Goal: Information Seeking & Learning: Learn about a topic

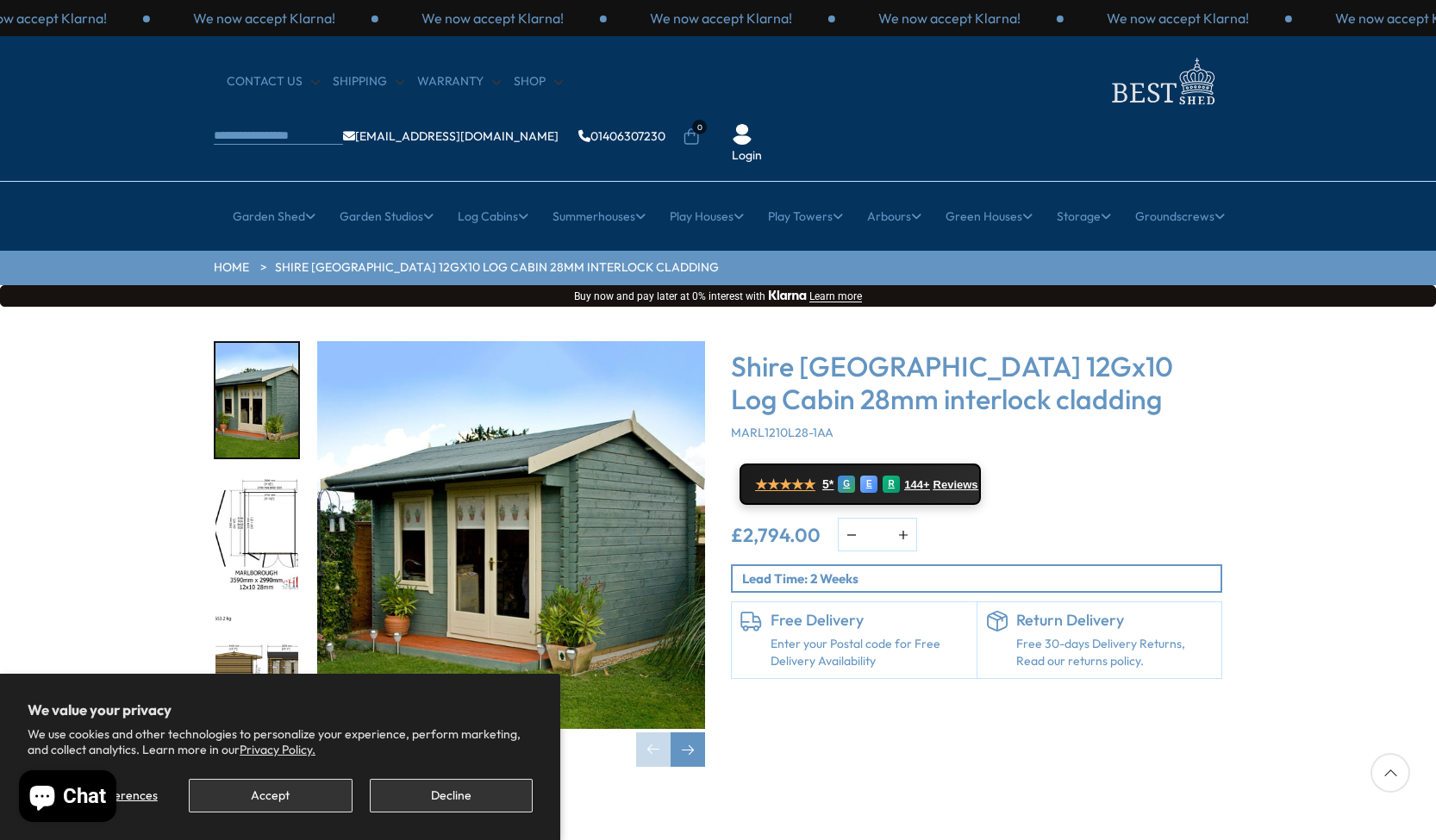
click at [404, 800] on button "Decline" at bounding box center [450, 796] width 163 height 33
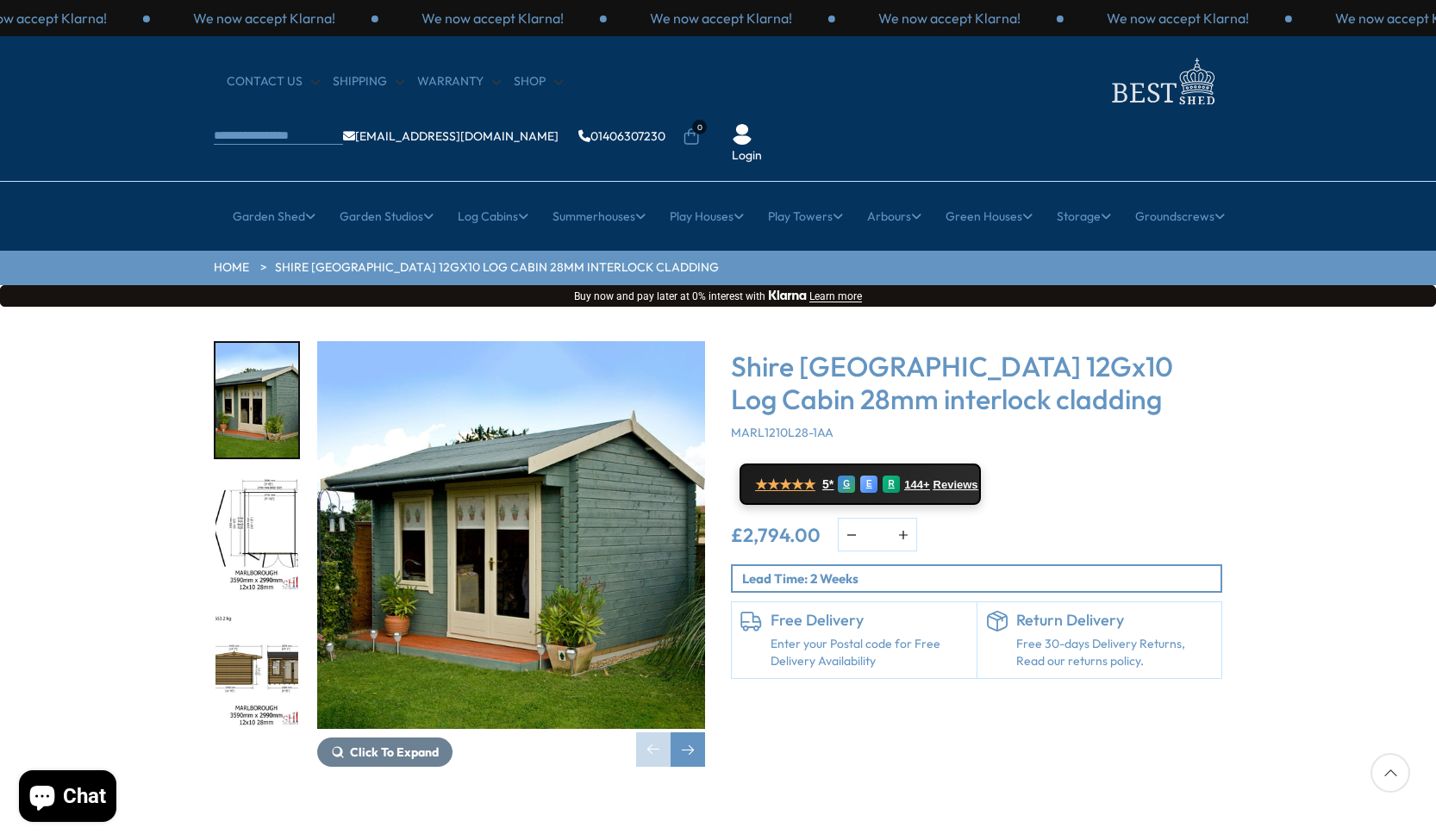
click at [595, 486] on img "1 / 16" at bounding box center [511, 536] width 388 height 388
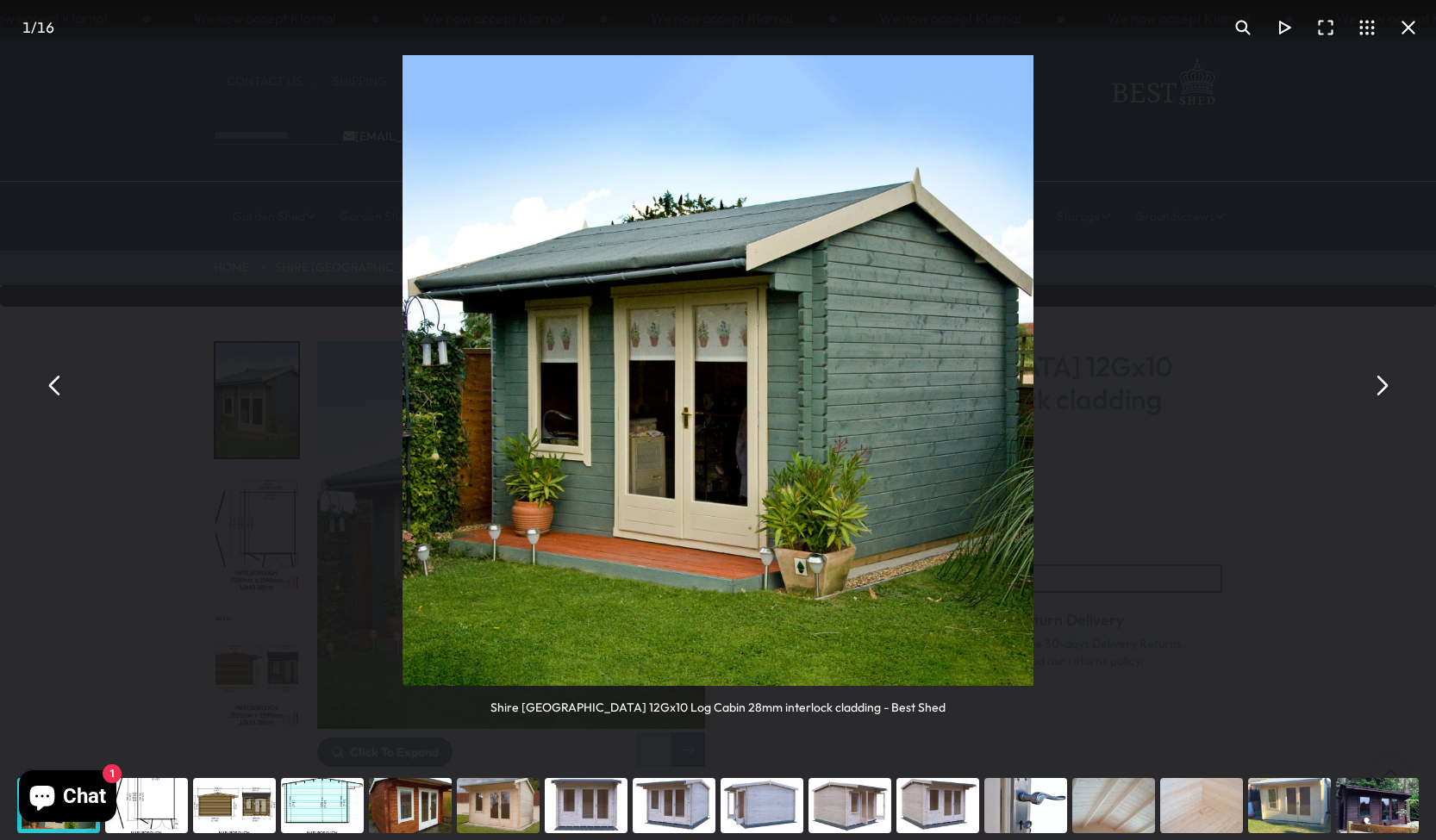
click at [1383, 388] on button "You can close this modal content with the ESC key" at bounding box center [1381, 386] width 41 height 41
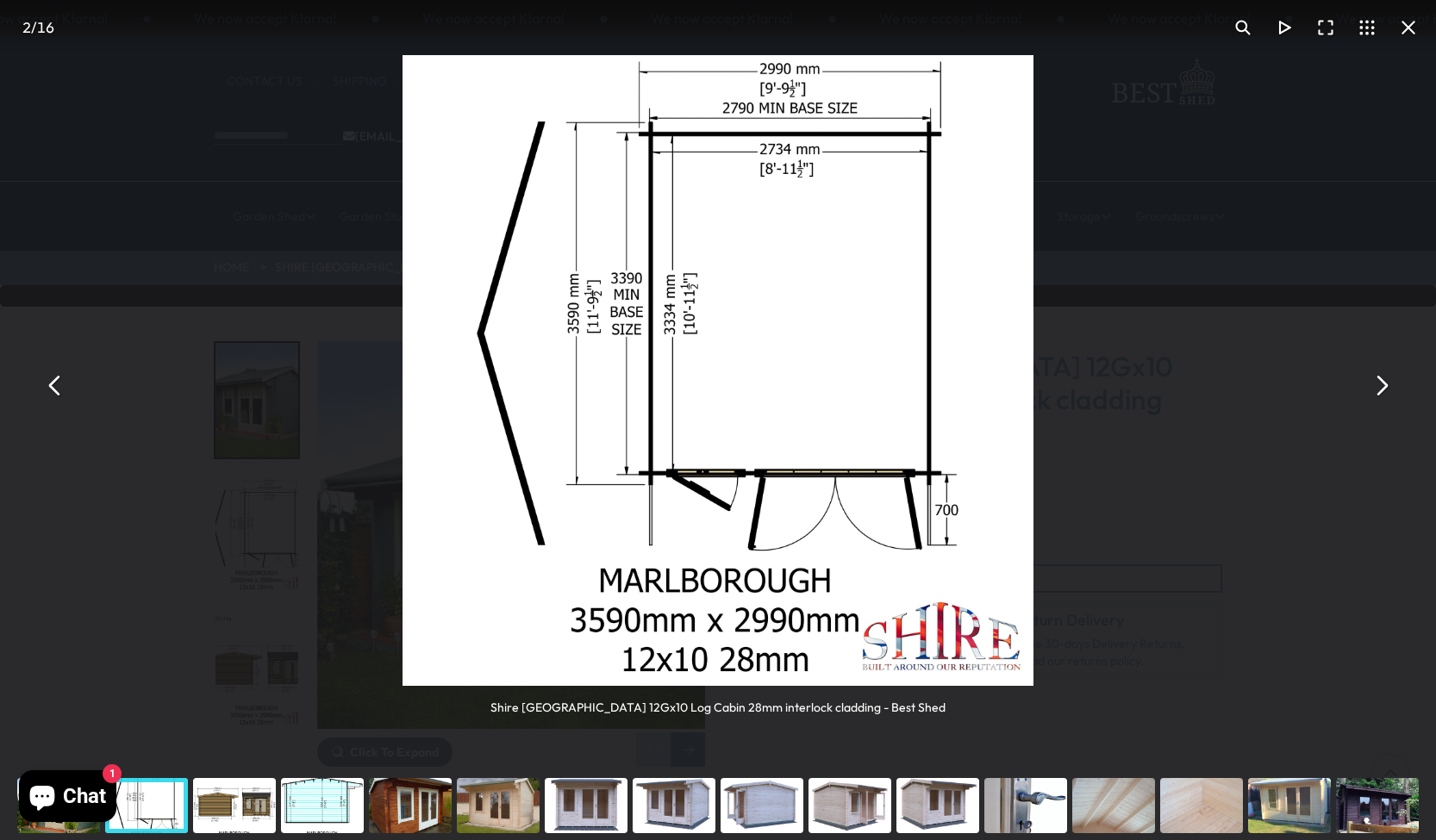
click at [1383, 388] on button "You can close this modal content with the ESC key" at bounding box center [1381, 386] width 41 height 41
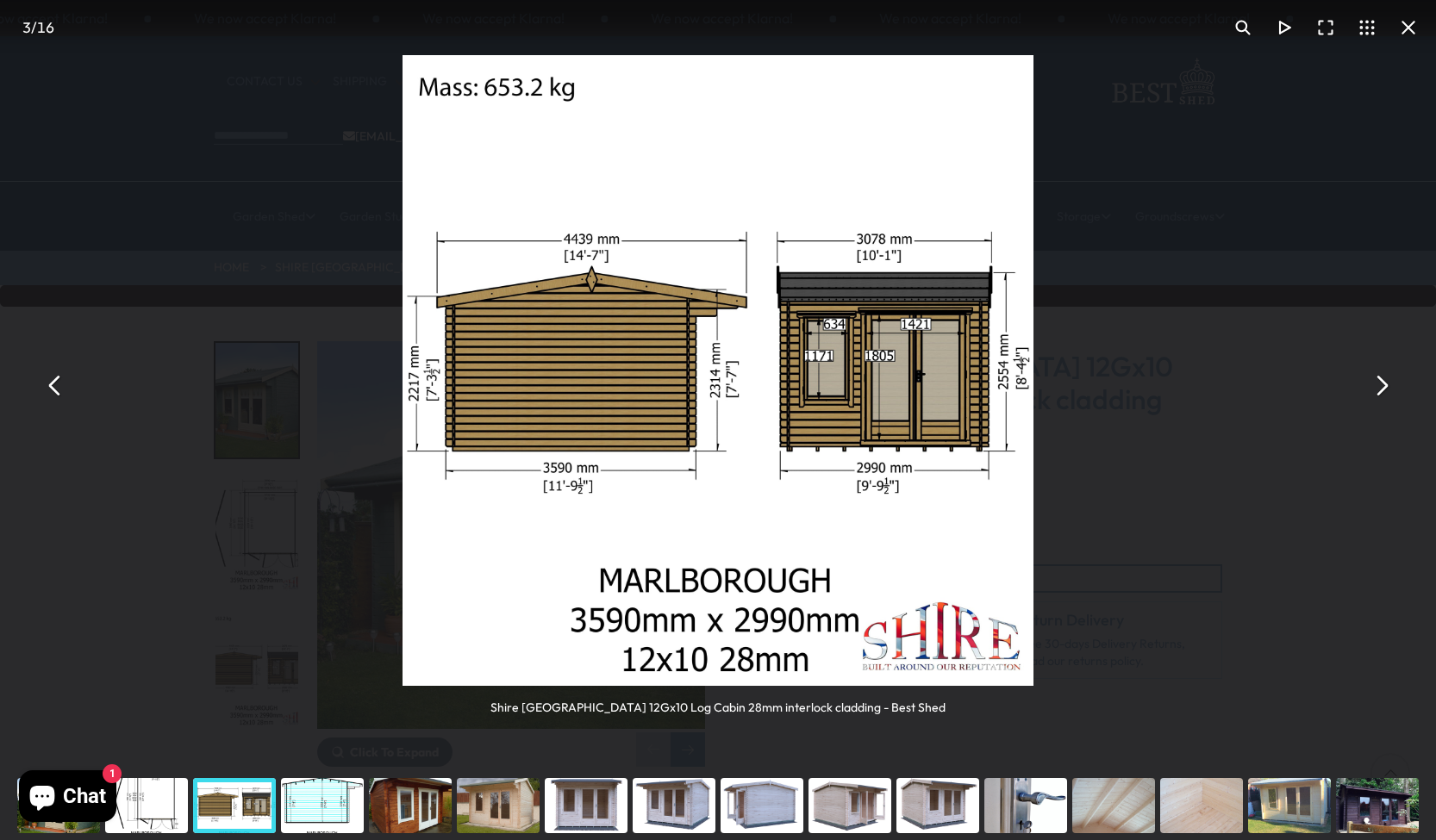
click at [1383, 388] on button "You can close this modal content with the ESC key" at bounding box center [1381, 386] width 41 height 41
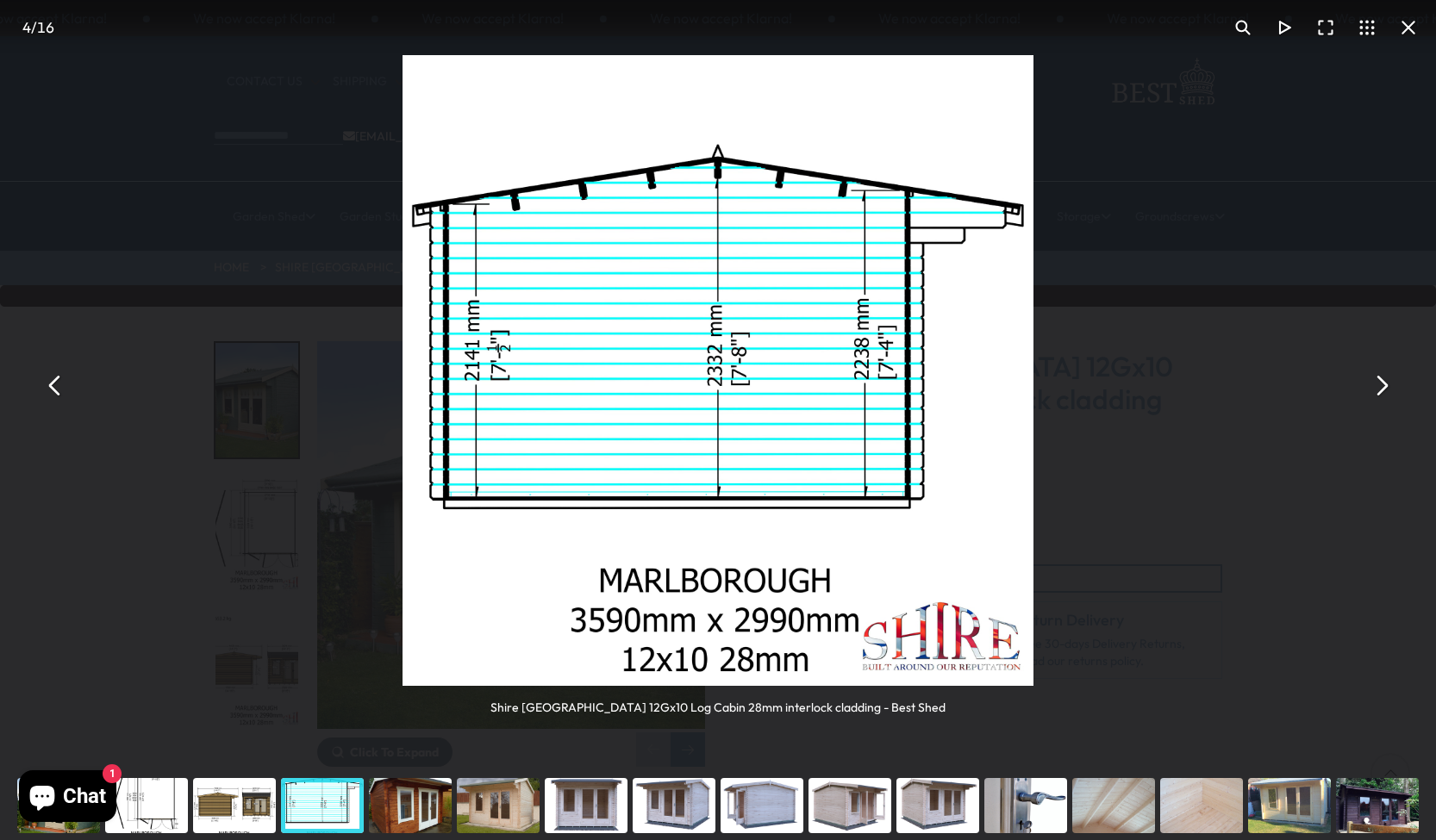
click at [1383, 388] on button "You can close this modal content with the ESC key" at bounding box center [1381, 386] width 41 height 41
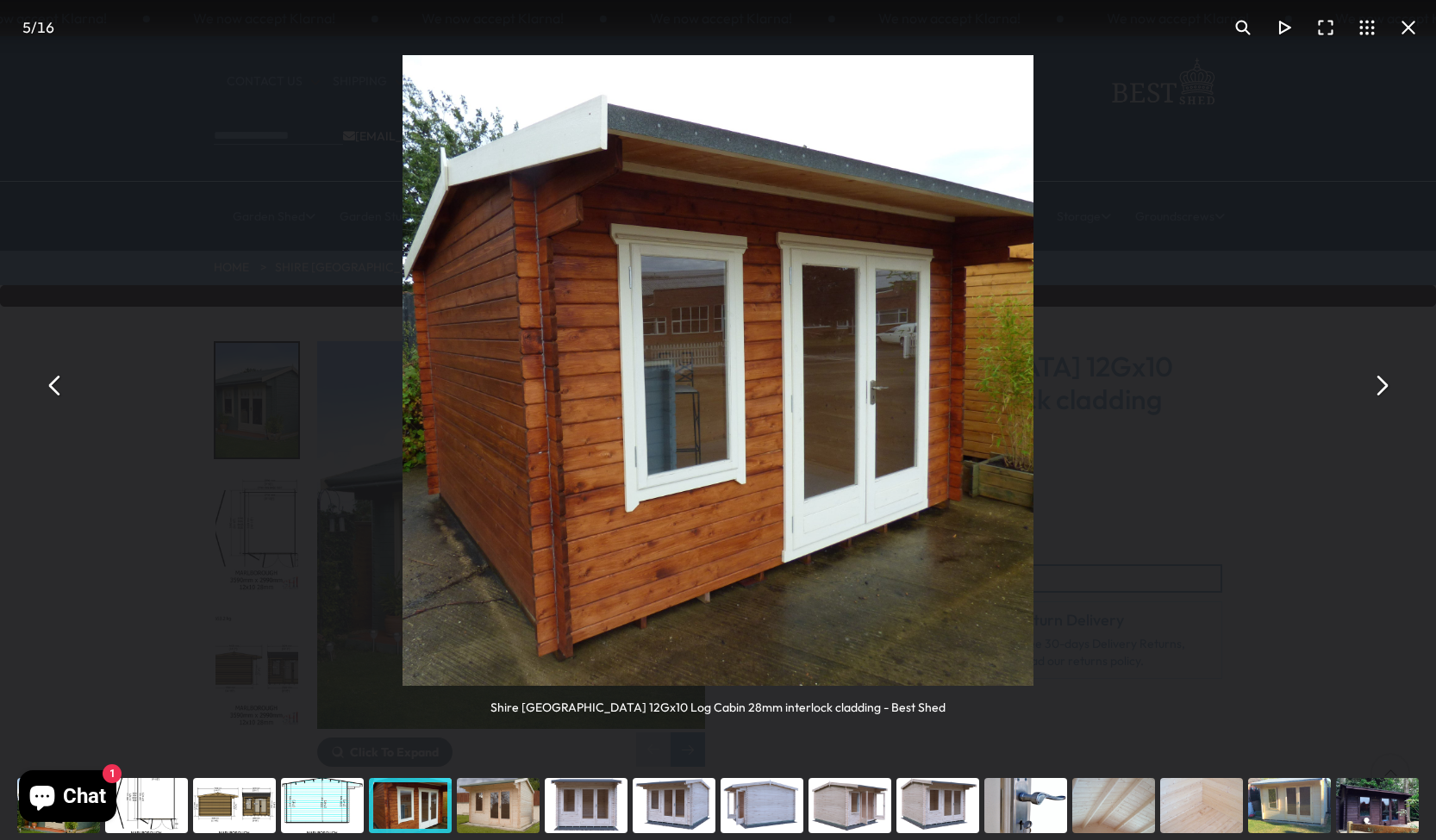
click at [1383, 388] on button "You can close this modal content with the ESC key" at bounding box center [1381, 386] width 41 height 41
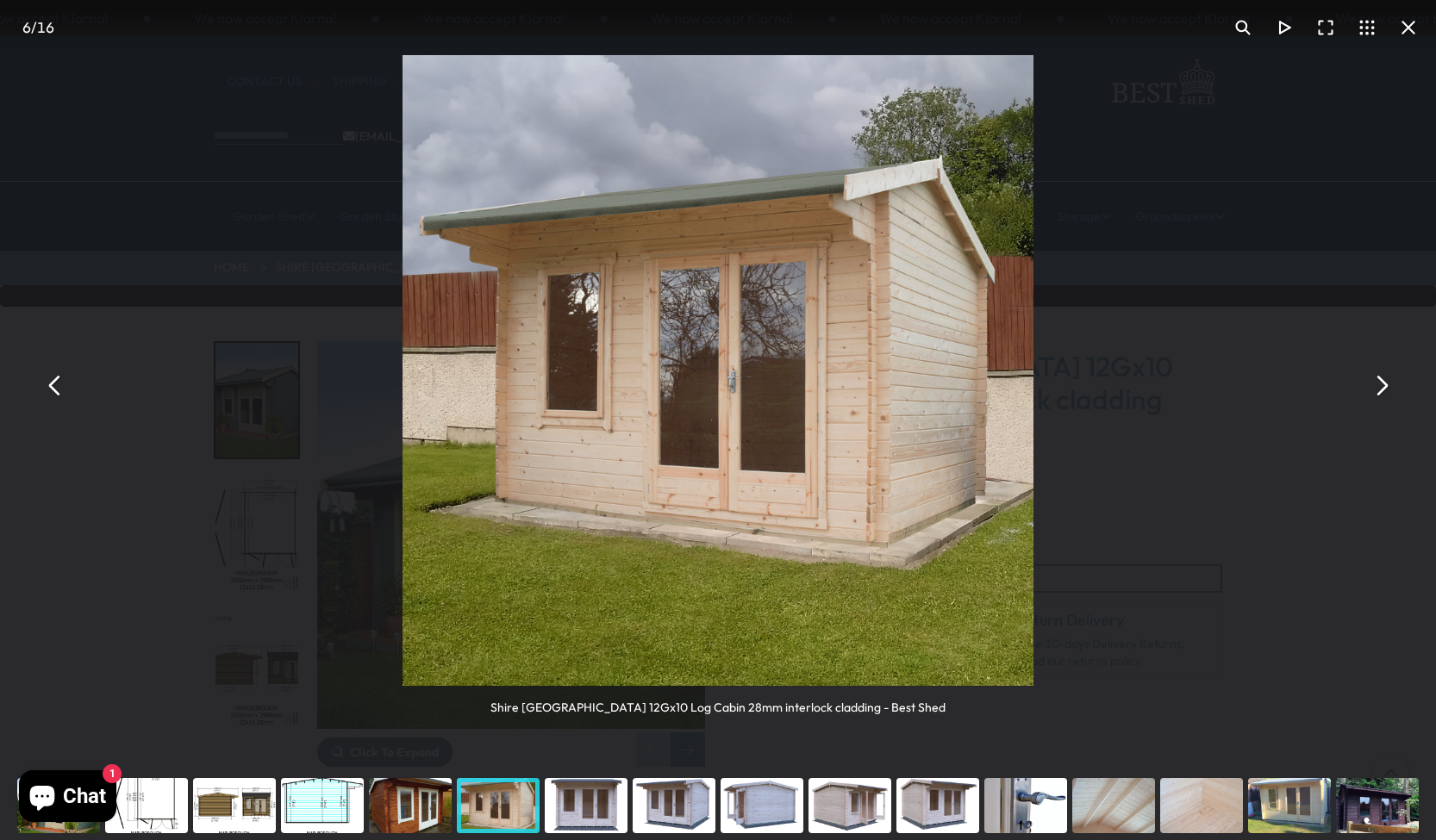
click at [1383, 388] on button "You can close this modal content with the ESC key" at bounding box center [1381, 386] width 41 height 41
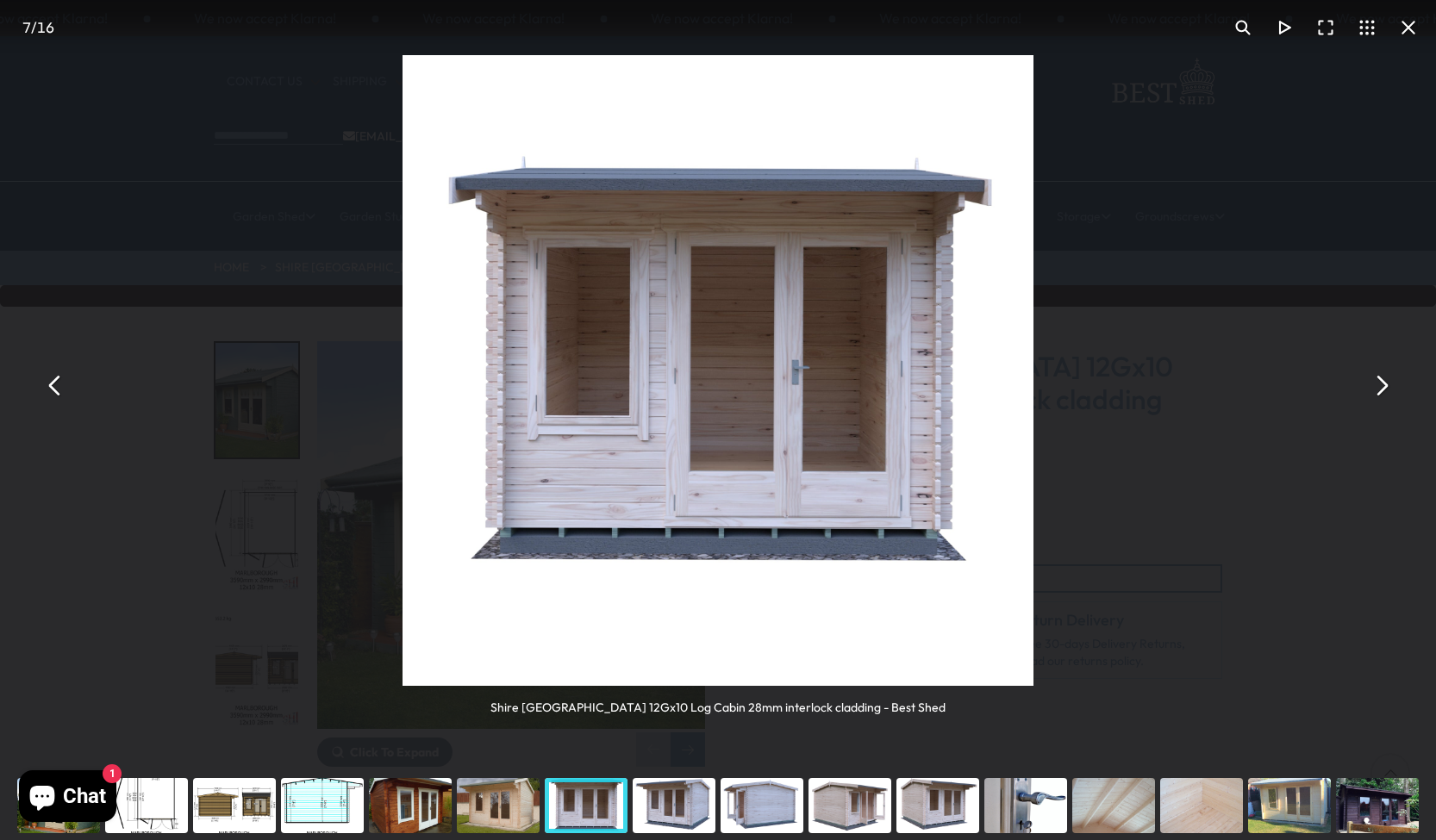
click at [1383, 388] on button "You can close this modal content with the ESC key" at bounding box center [1381, 386] width 41 height 41
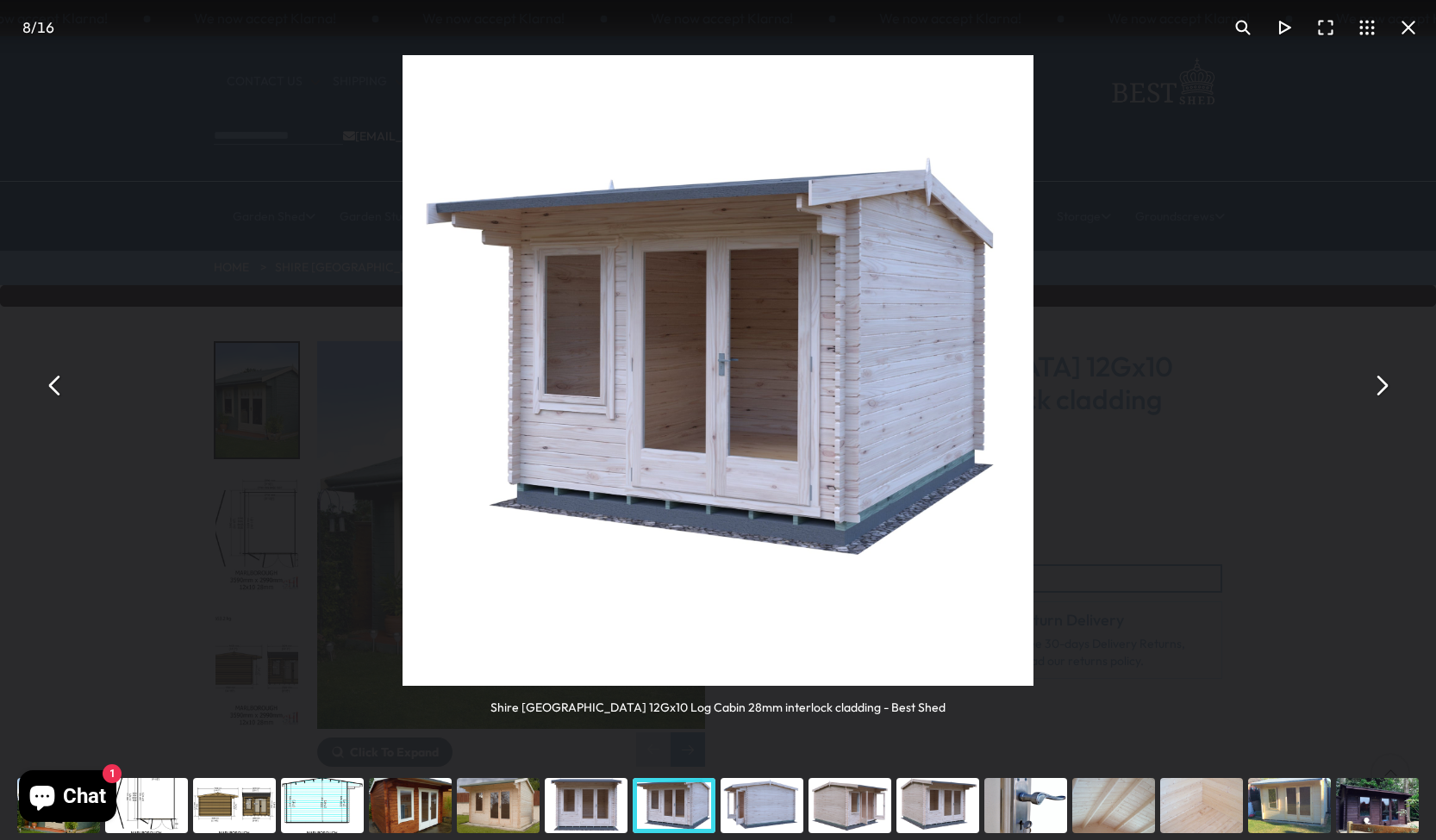
click at [1383, 388] on button "You can close this modal content with the ESC key" at bounding box center [1381, 386] width 41 height 41
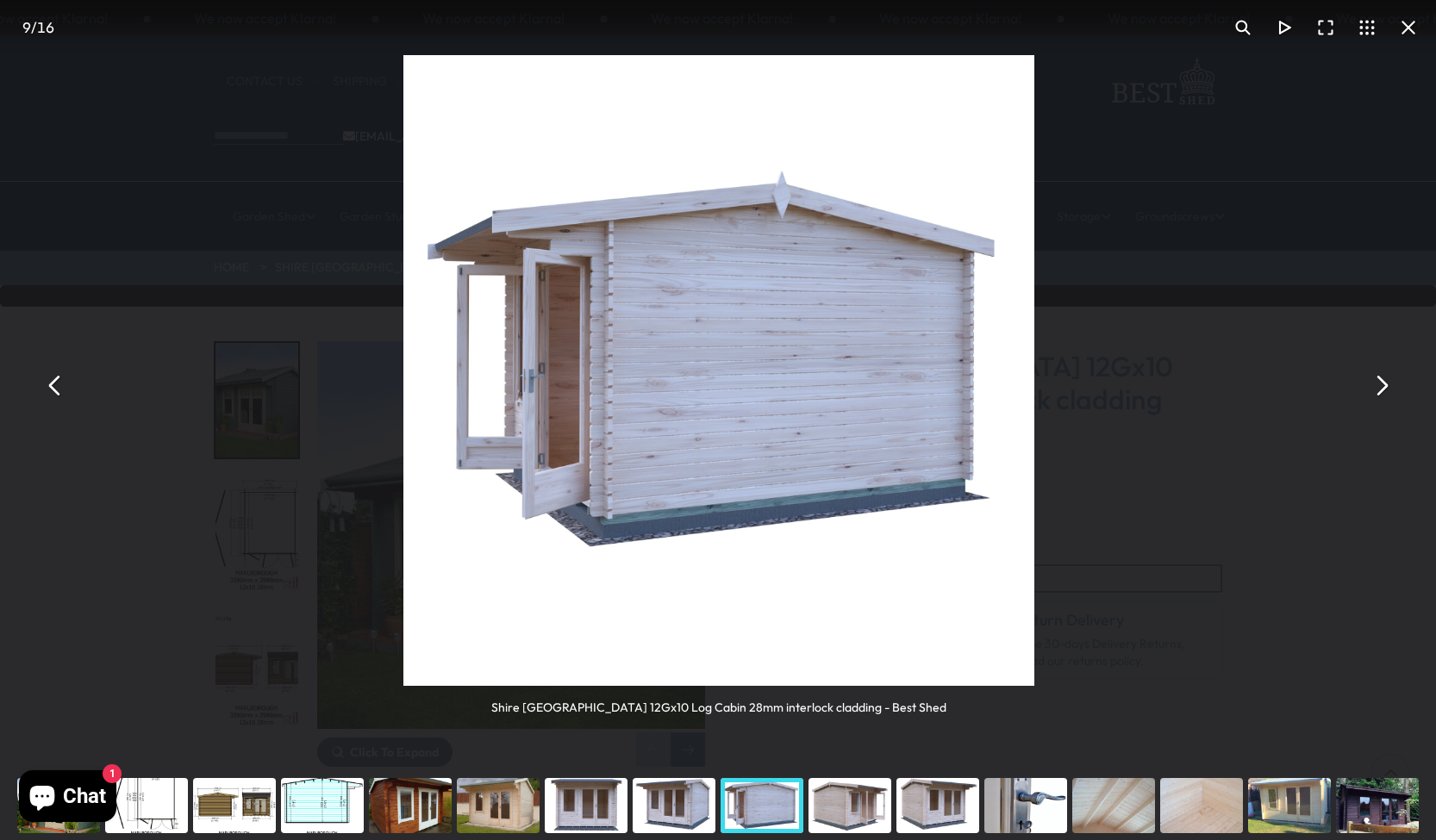
click at [1383, 388] on button "You can close this modal content with the ESC key" at bounding box center [1381, 386] width 41 height 41
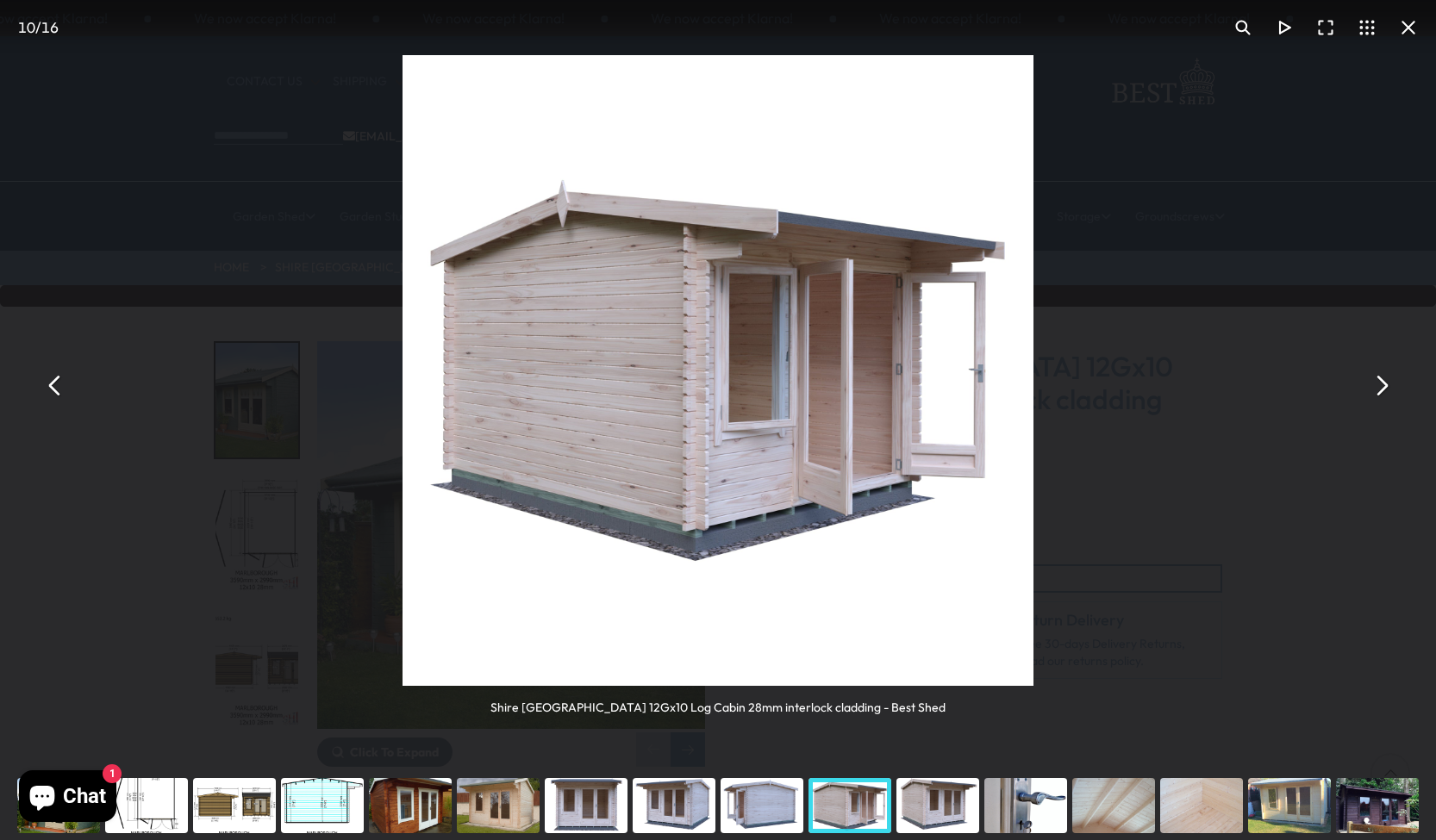
click at [1379, 394] on button "You can close this modal content with the ESC key" at bounding box center [1381, 386] width 41 height 41
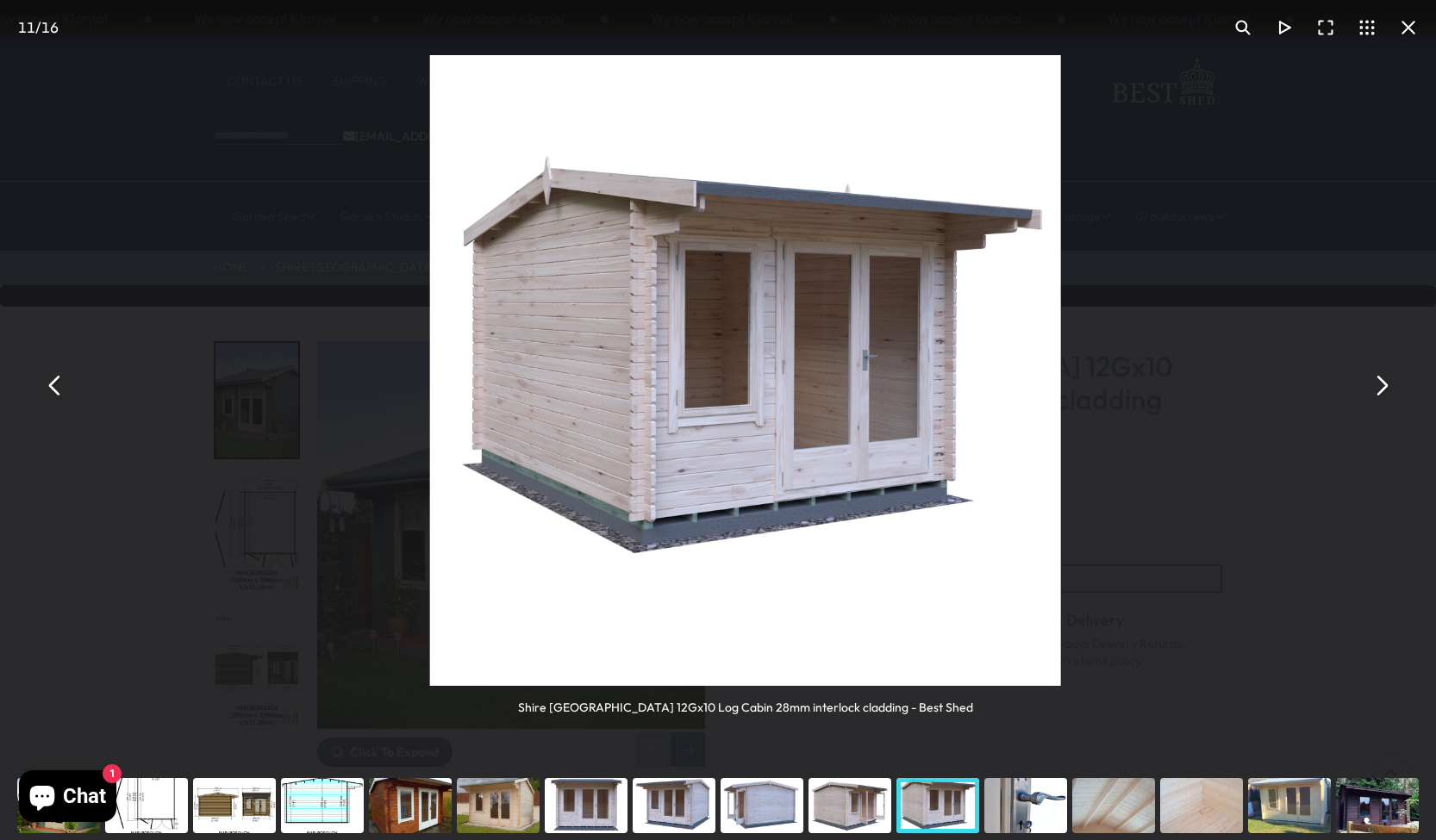
click at [1379, 394] on button "You can close this modal content with the ESC key" at bounding box center [1381, 386] width 41 height 41
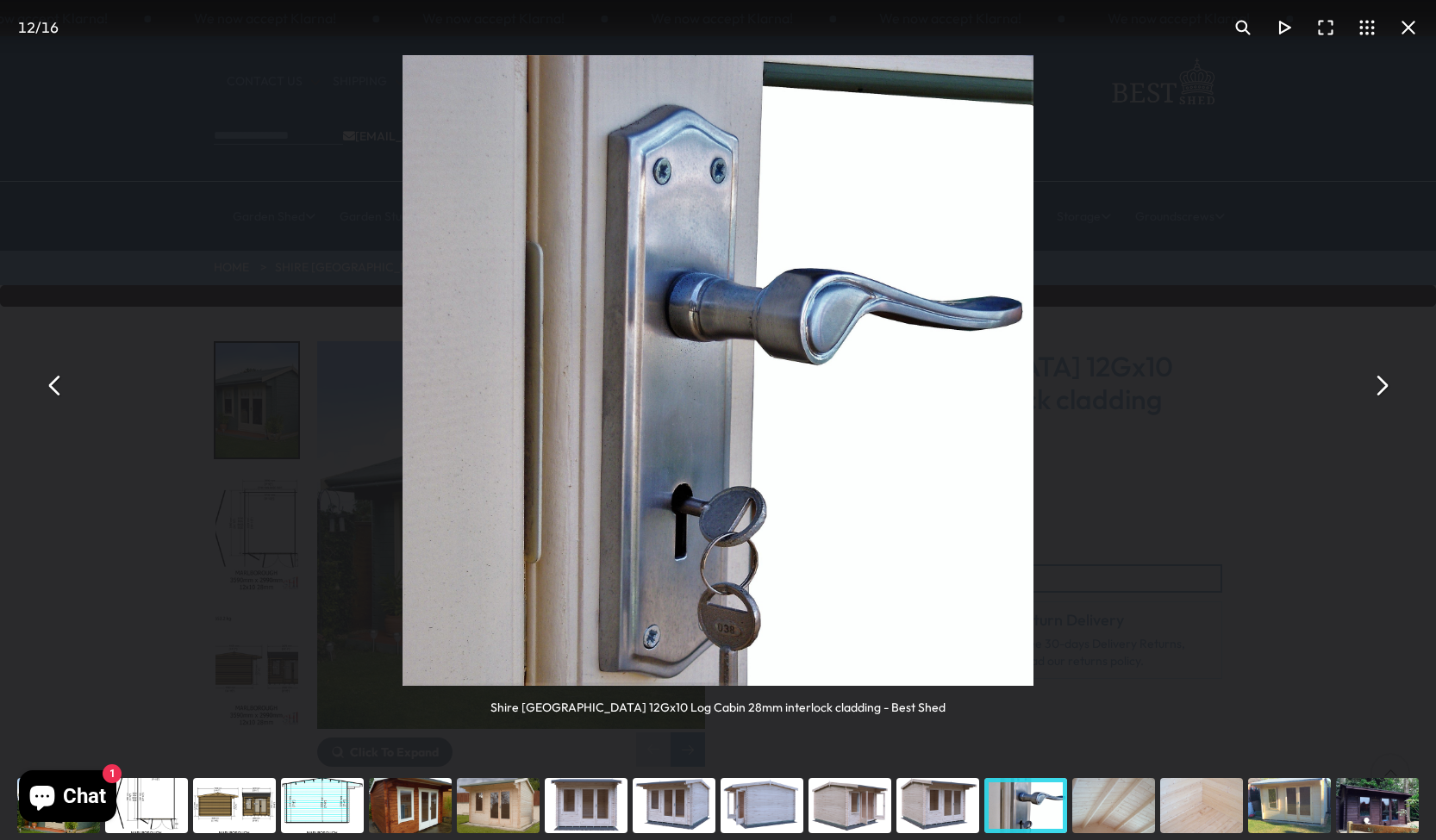
click at [1379, 394] on button "You can close this modal content with the ESC key" at bounding box center [1381, 386] width 41 height 41
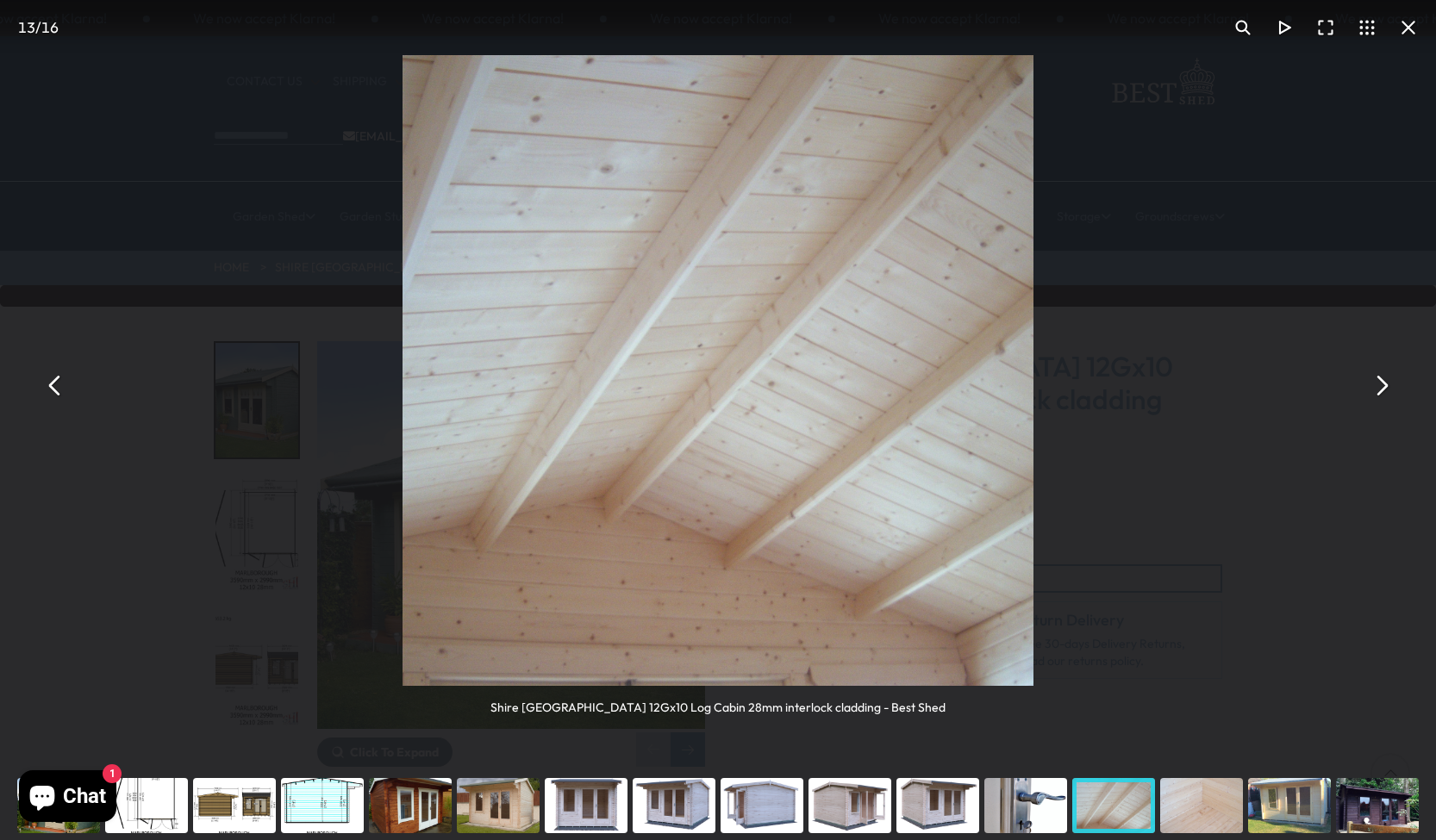
click at [1379, 389] on button "You can close this modal content with the ESC key" at bounding box center [1381, 386] width 41 height 41
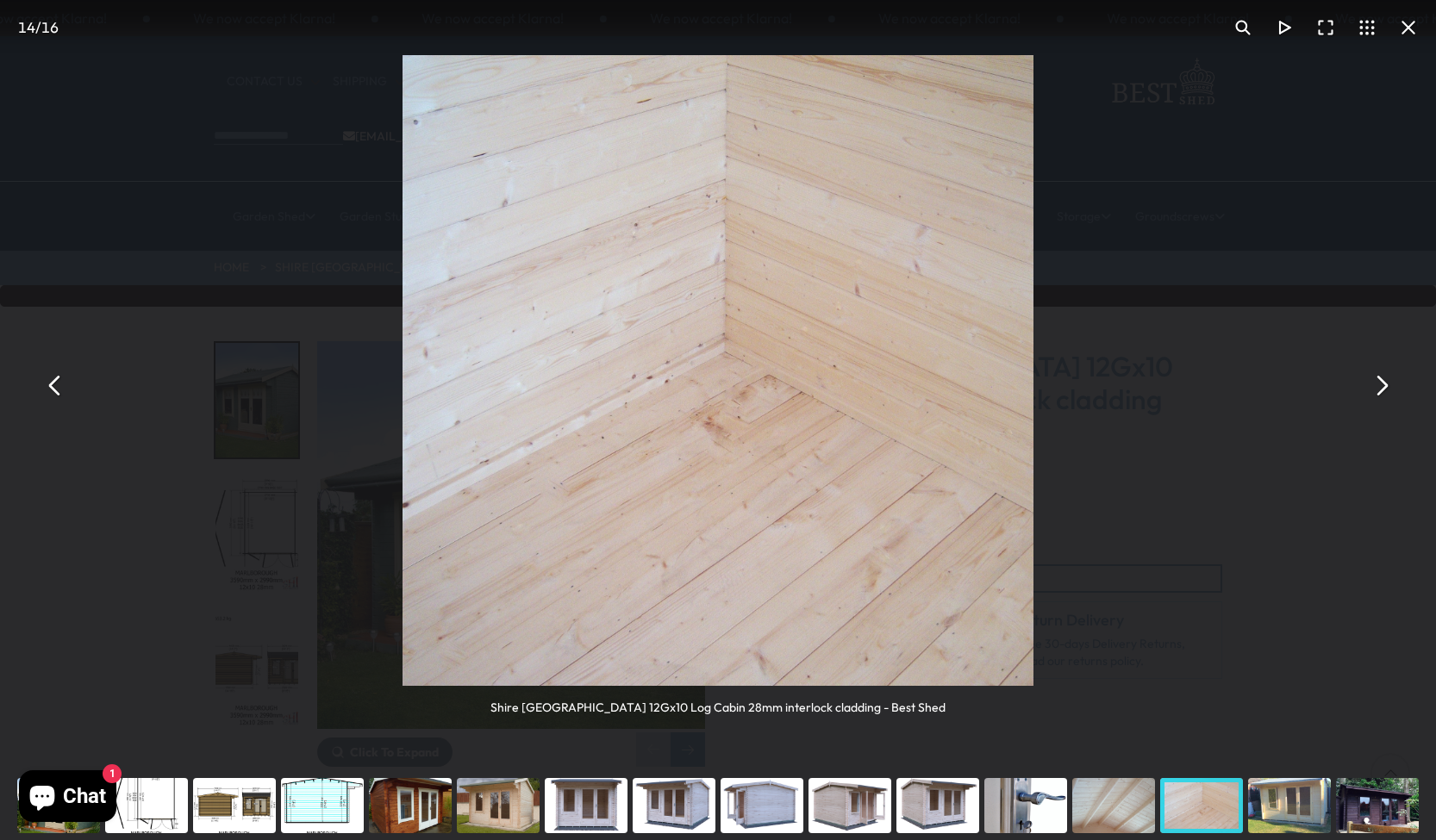
click at [1379, 389] on button "You can close this modal content with the ESC key" at bounding box center [1381, 386] width 41 height 41
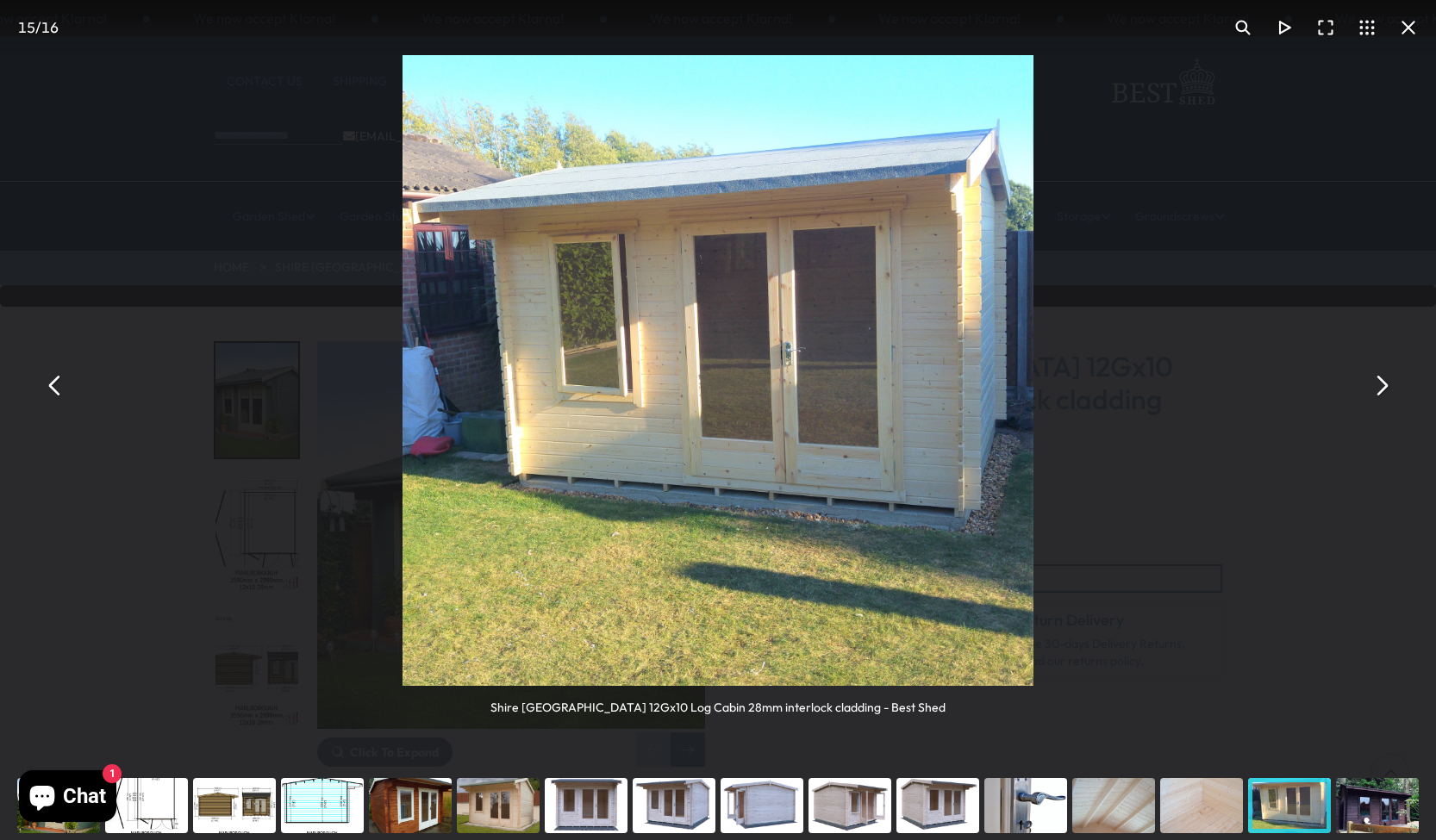
click at [1379, 389] on button "You can close this modal content with the ESC key" at bounding box center [1381, 386] width 41 height 41
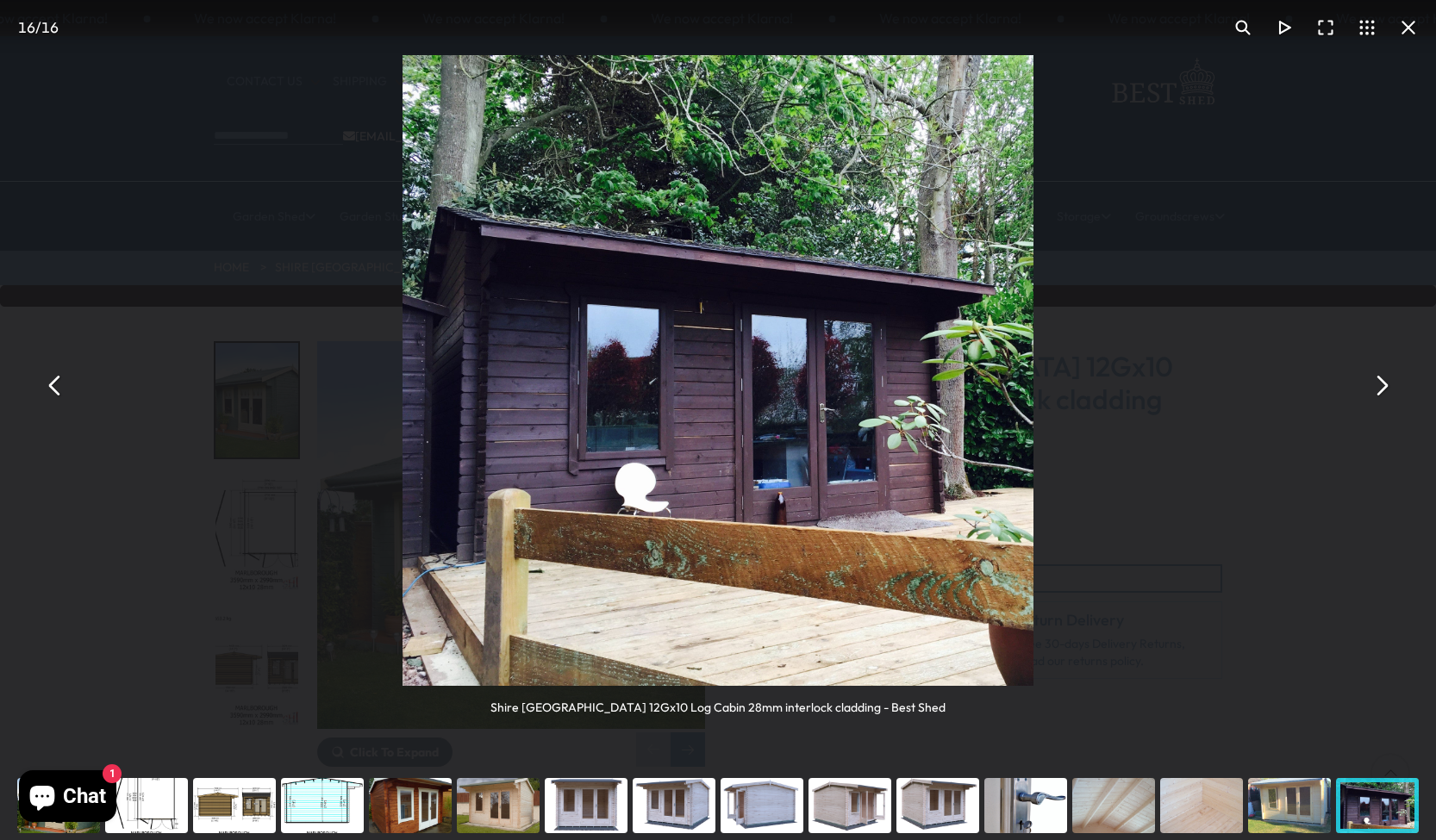
click at [1379, 389] on button "You can close this modal content with the ESC key" at bounding box center [1381, 386] width 41 height 41
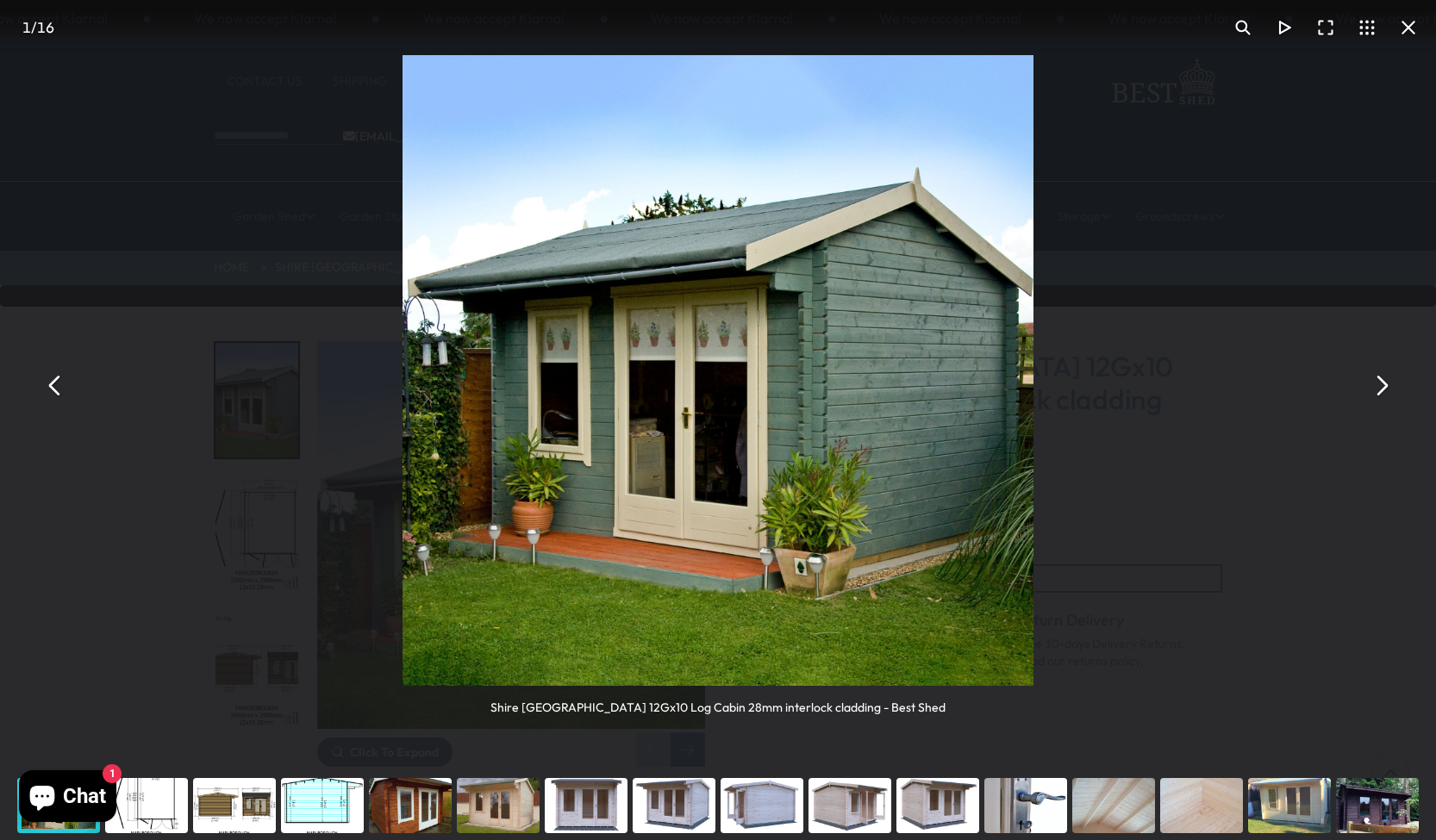
click at [1379, 389] on button "You can close this modal content with the ESC key" at bounding box center [1381, 386] width 41 height 41
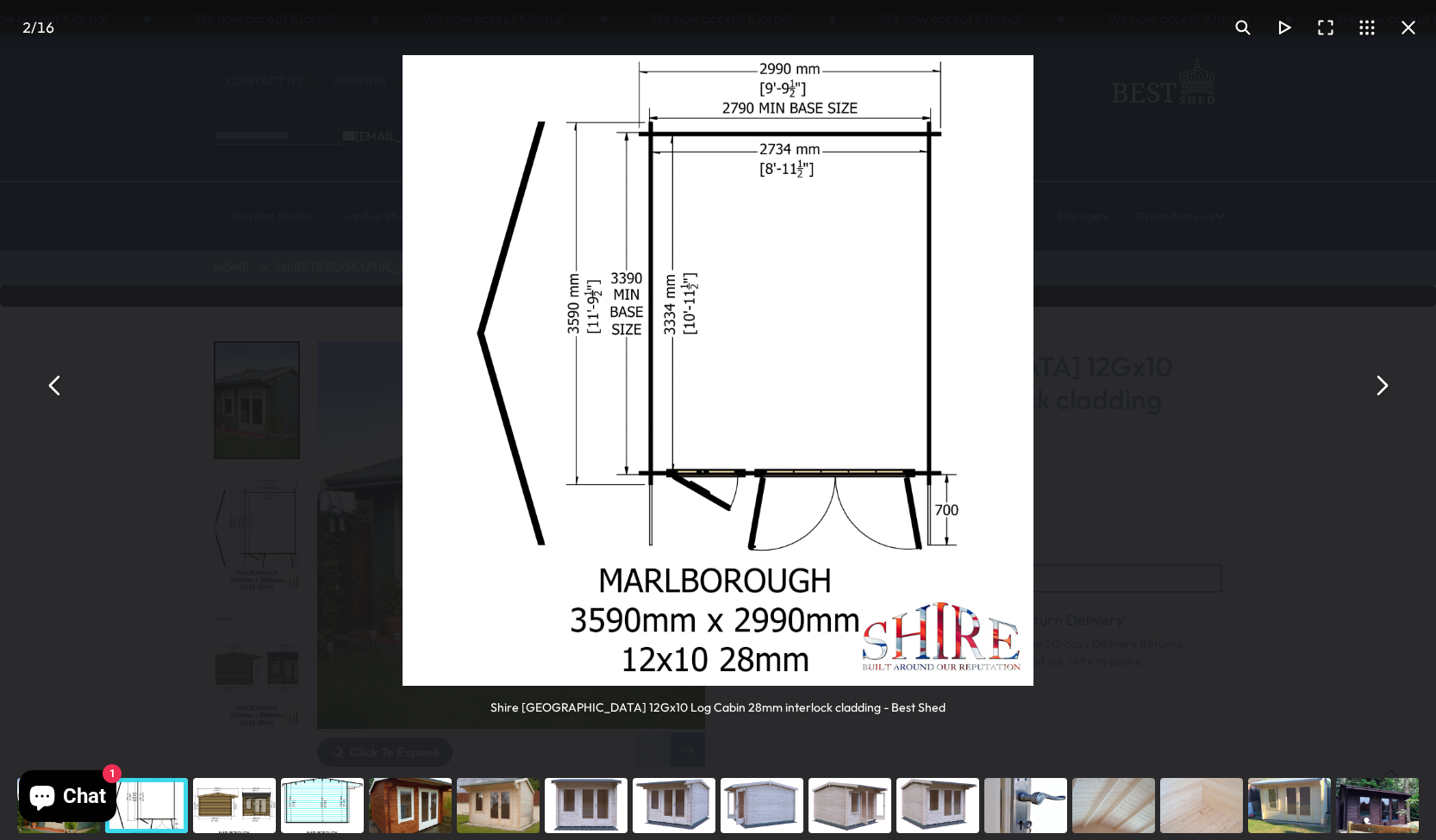
click at [1414, 26] on button "You can close this modal content with the ESC key" at bounding box center [1408, 28] width 41 height 41
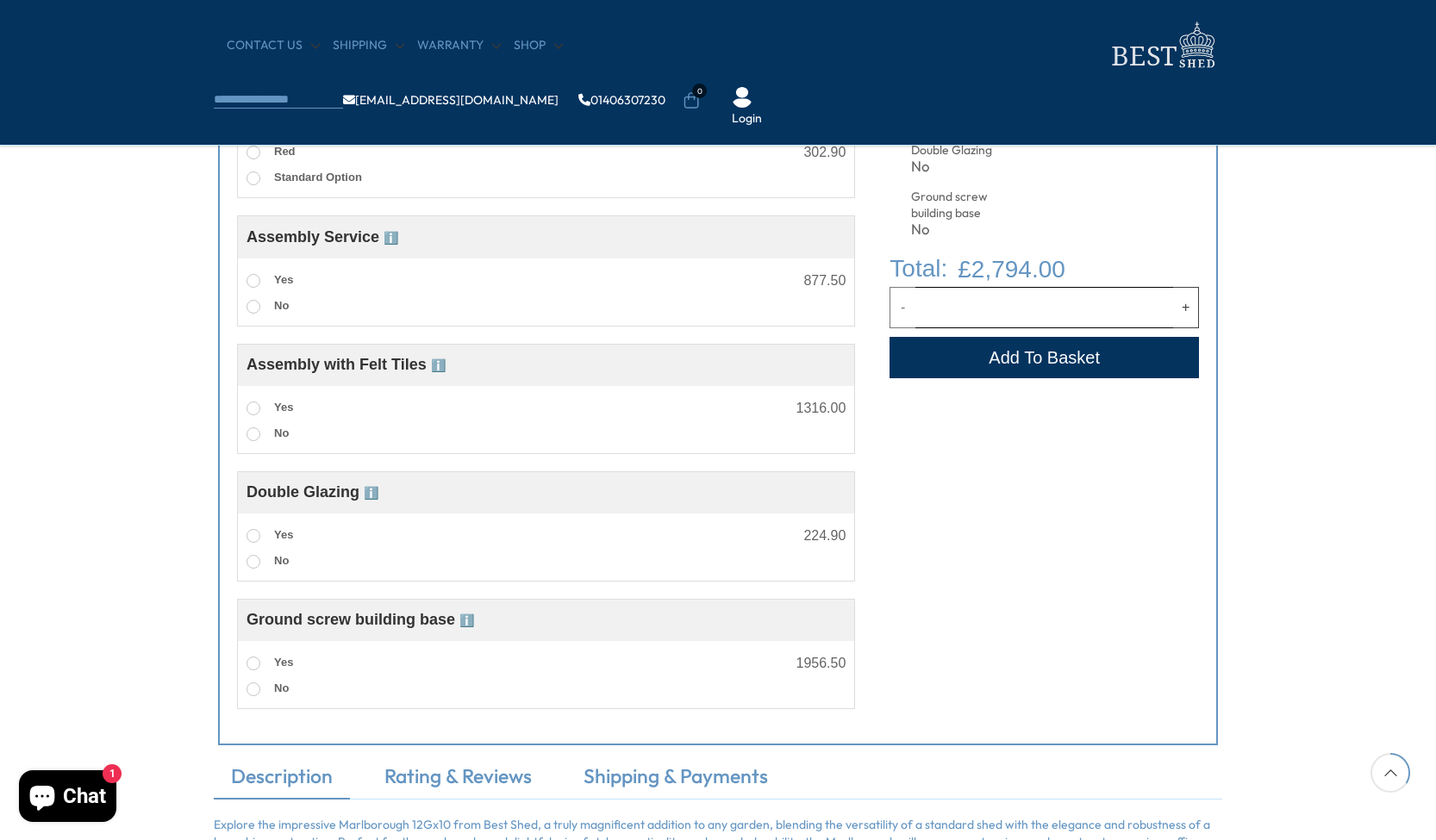
scroll to position [971, 0]
